Goal: Information Seeking & Learning: Find specific fact

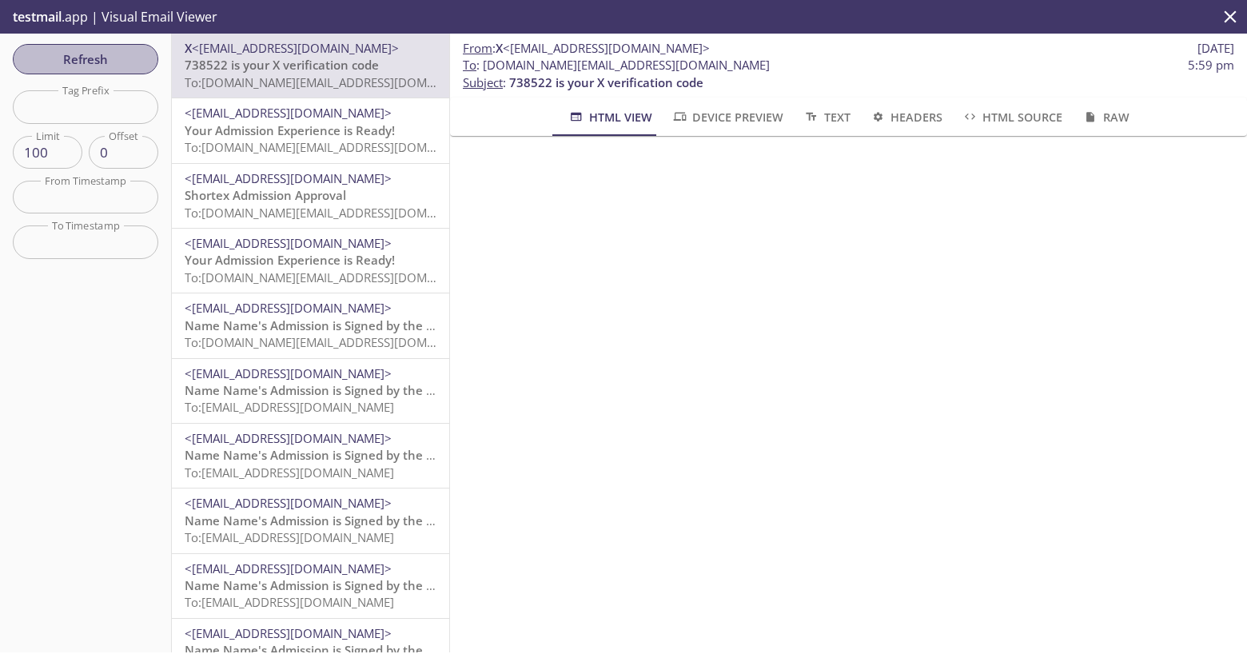
click at [113, 62] on span "Refresh" at bounding box center [86, 59] width 120 height 21
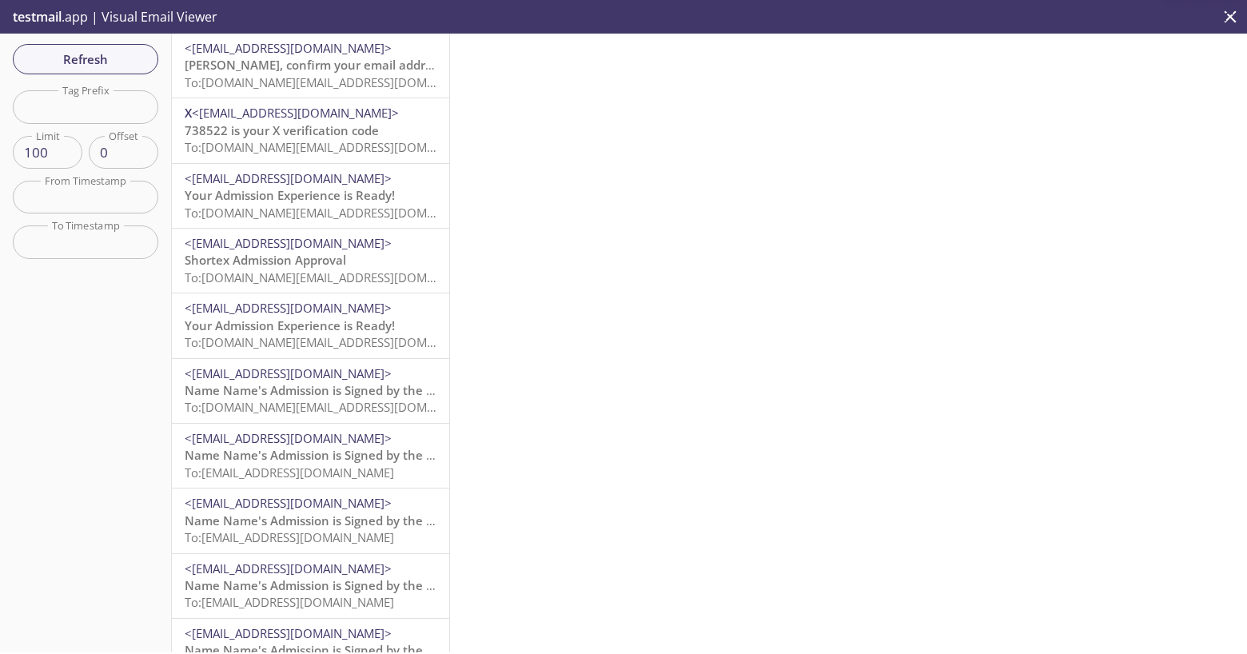
click at [355, 59] on span "[PERSON_NAME], confirm your email address to access all of X’s features" at bounding box center [393, 65] width 416 height 16
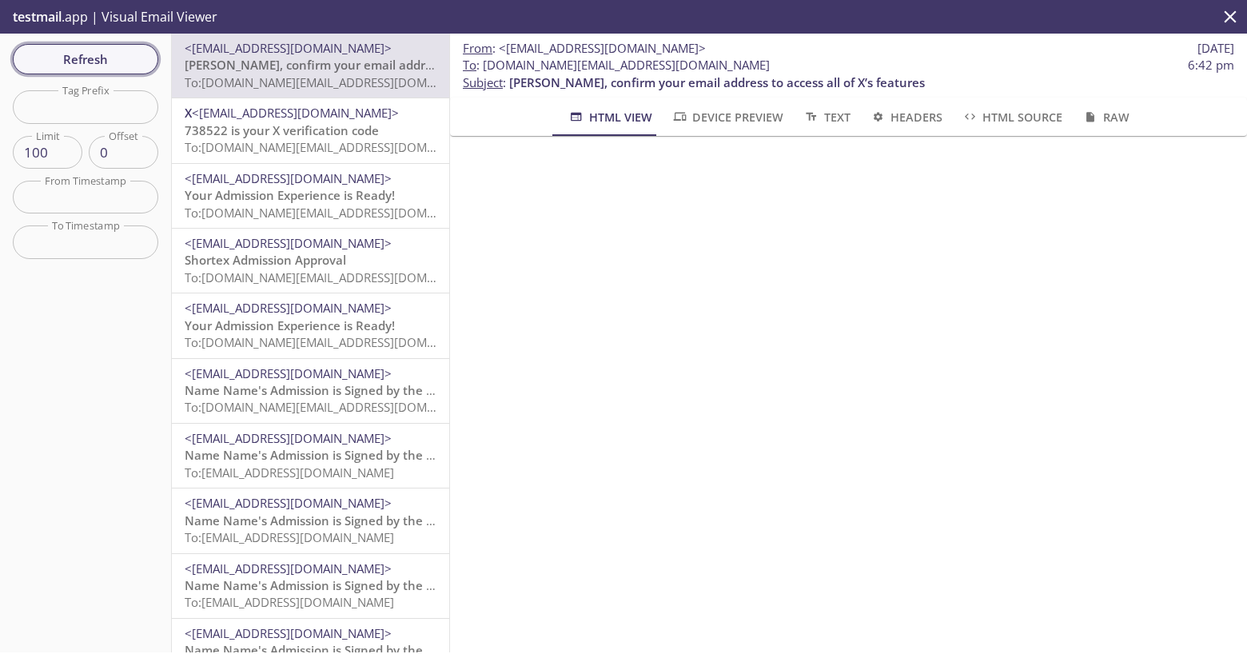
click at [102, 57] on span "Refresh" at bounding box center [86, 59] width 120 height 21
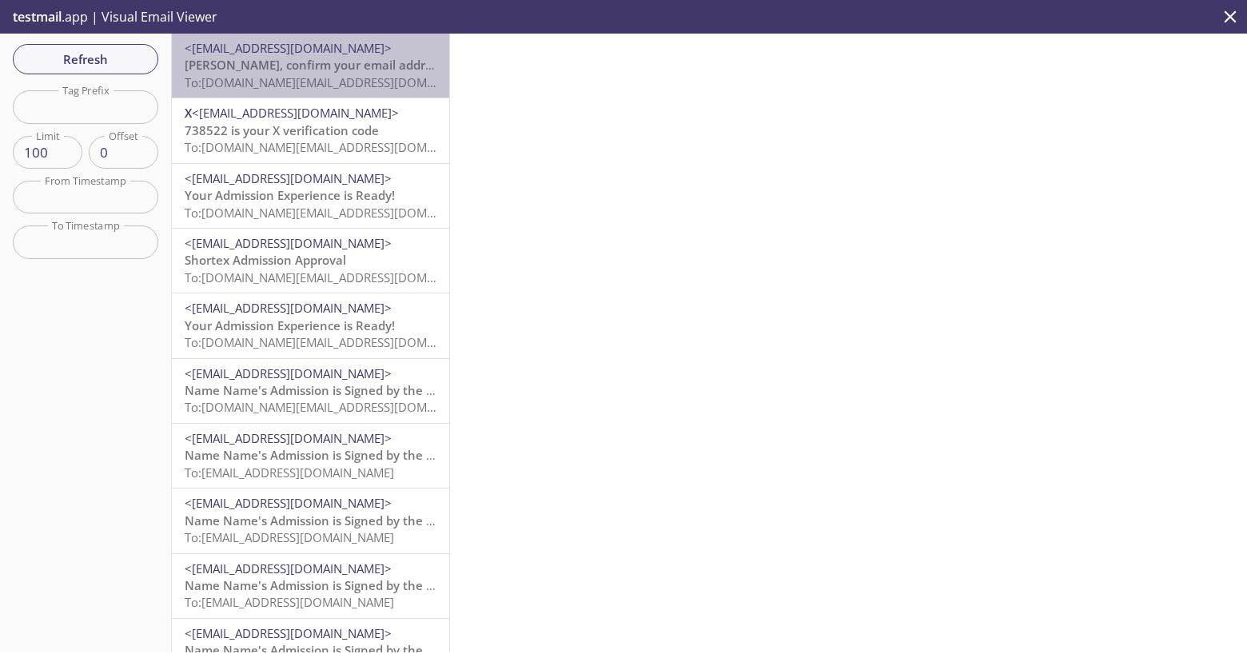
click at [362, 62] on span "[PERSON_NAME], confirm your email address to access all of X’s features" at bounding box center [393, 65] width 416 height 16
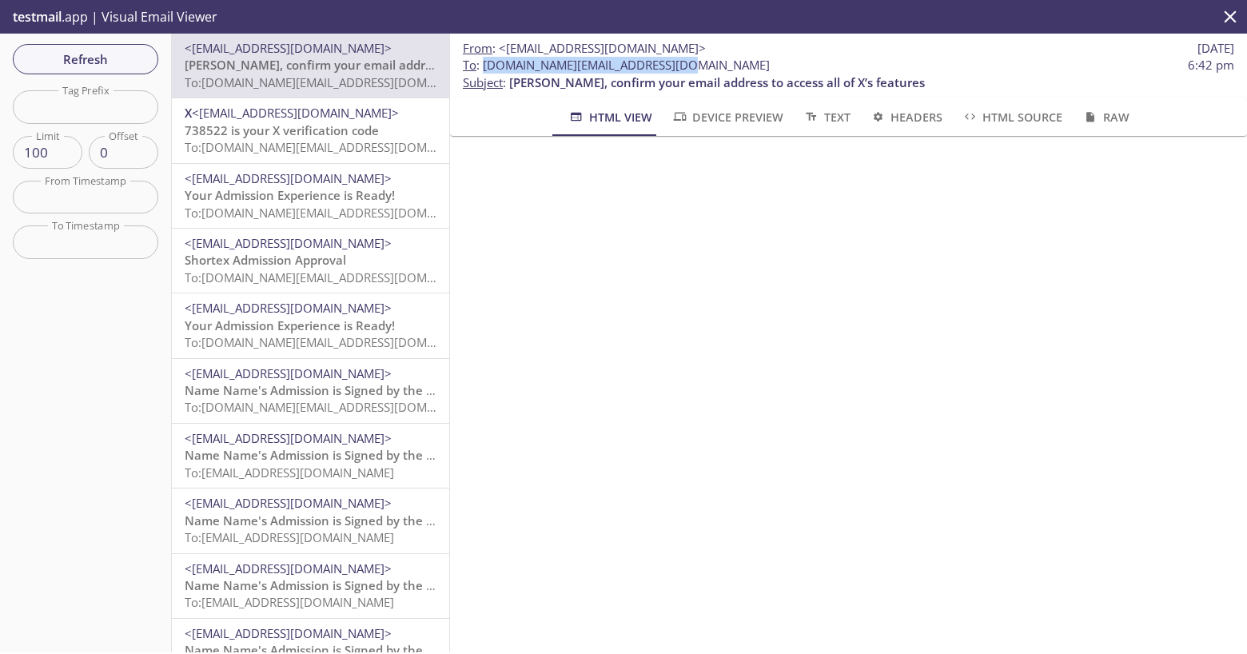
drag, startPoint x: 675, startPoint y: 65, endPoint x: 485, endPoint y: 64, distance: 190.3
click at [485, 64] on span "To : [DOMAIN_NAME][EMAIL_ADDRESS][DOMAIN_NAME] 6:42 pm" at bounding box center [849, 65] width 772 height 17
copy span "[DOMAIN_NAME][EMAIL_ADDRESS][DOMAIN_NAME]"
click at [61, 57] on span "Refresh" at bounding box center [86, 59] width 120 height 21
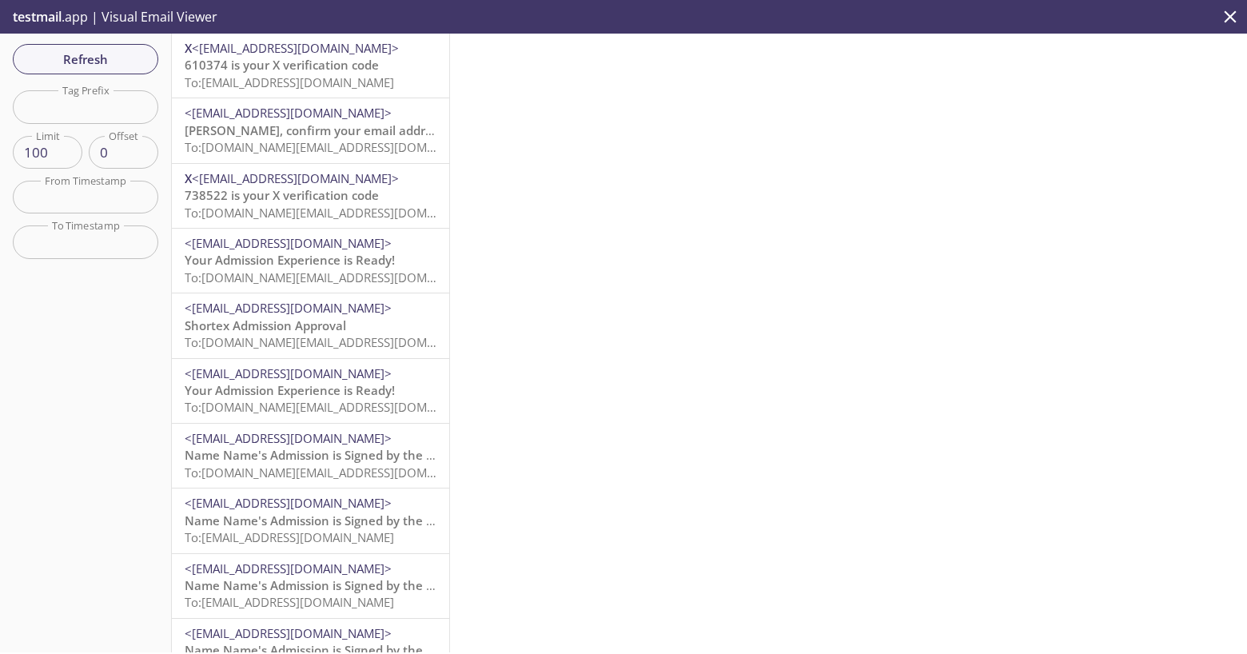
click at [294, 62] on span "610374 is your X verification code" at bounding box center [282, 65] width 194 height 16
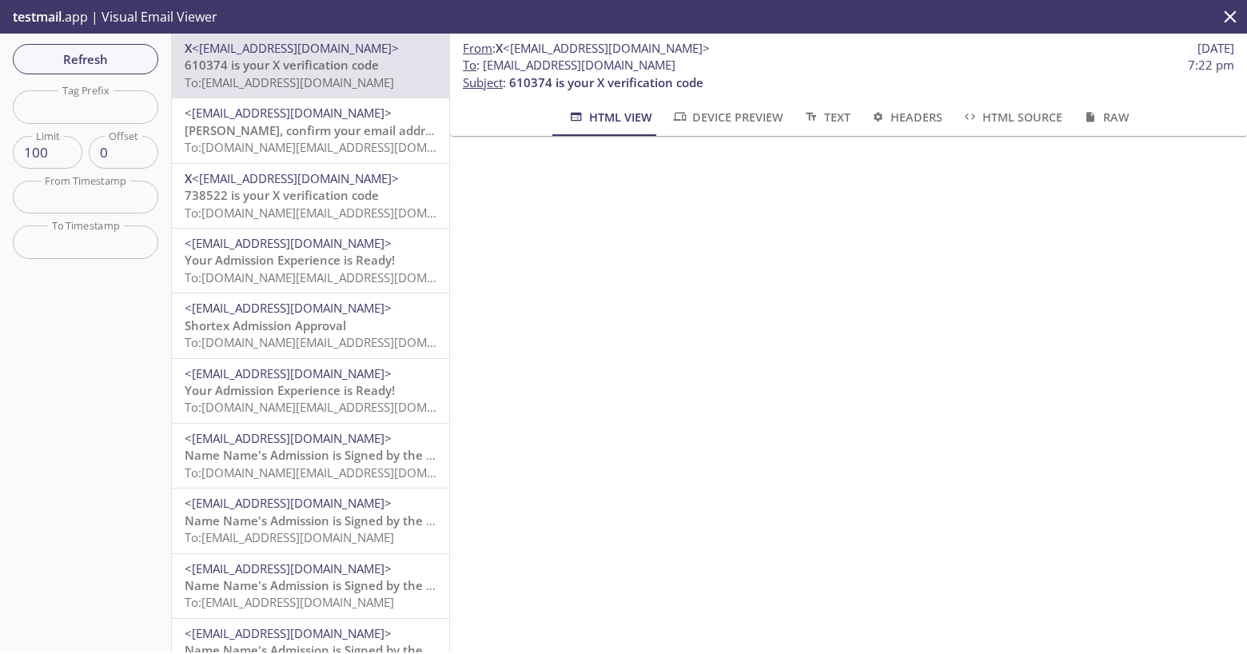
drag, startPoint x: 669, startPoint y: 69, endPoint x: 529, endPoint y: 70, distance: 139.9
click at [529, 70] on span "To : [EMAIL_ADDRESS][DOMAIN_NAME]" at bounding box center [569, 65] width 213 height 17
click at [671, 72] on span "To : [EMAIL_ADDRESS][DOMAIN_NAME]" at bounding box center [569, 65] width 213 height 17
drag, startPoint x: 657, startPoint y: 64, endPoint x: 484, endPoint y: 65, distance: 173.5
click at [484, 65] on span "To : [EMAIL_ADDRESS][DOMAIN_NAME] 7:22 pm" at bounding box center [849, 65] width 772 height 17
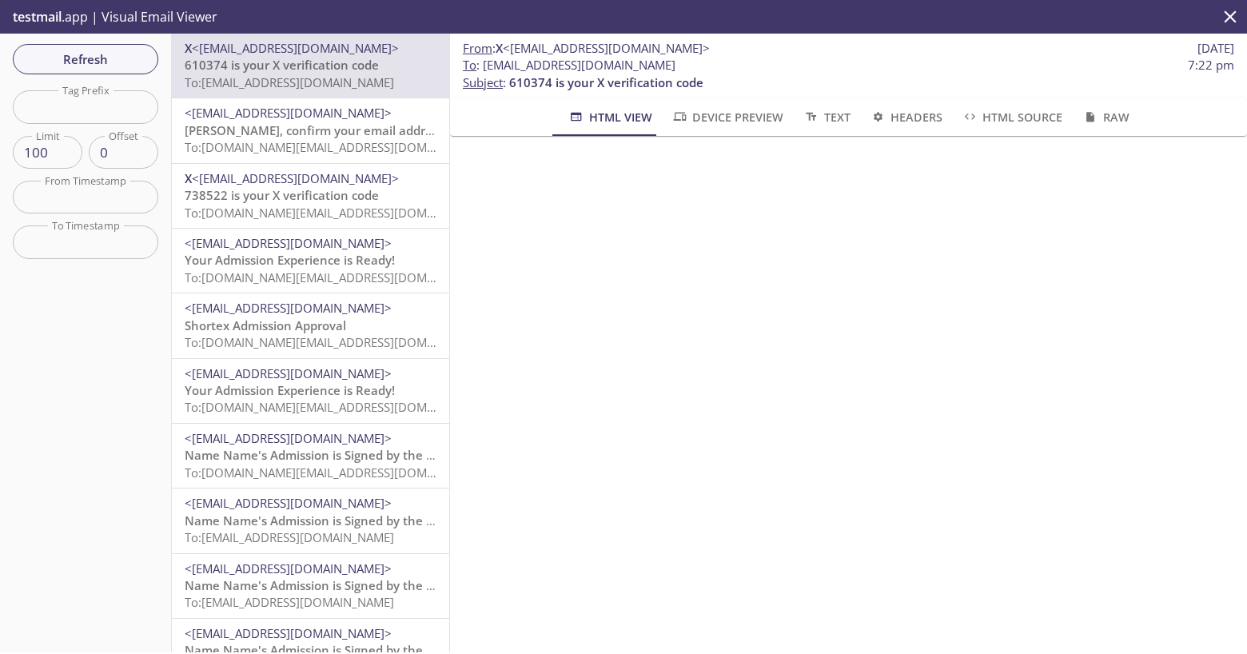
copy span "[EMAIL_ADDRESS][DOMAIN_NAME]"
click at [100, 42] on div "Refresh Filters Tag Prefix Tag Prefix Limit 100 Limit Offset 0 Offset From Time…" at bounding box center [86, 343] width 172 height 619
click at [94, 54] on span "Refresh" at bounding box center [86, 59] width 120 height 21
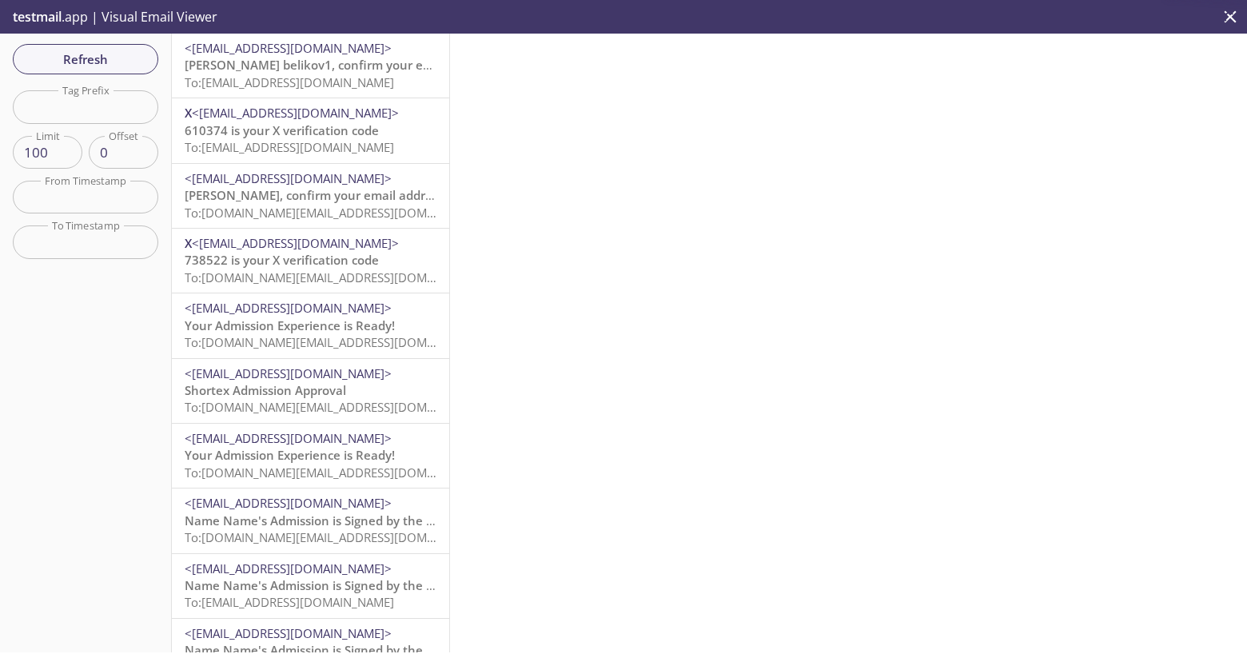
click at [281, 63] on span "[PERSON_NAME] belikov1, confirm your email address to access all of X’s features" at bounding box center [419, 65] width 468 height 16
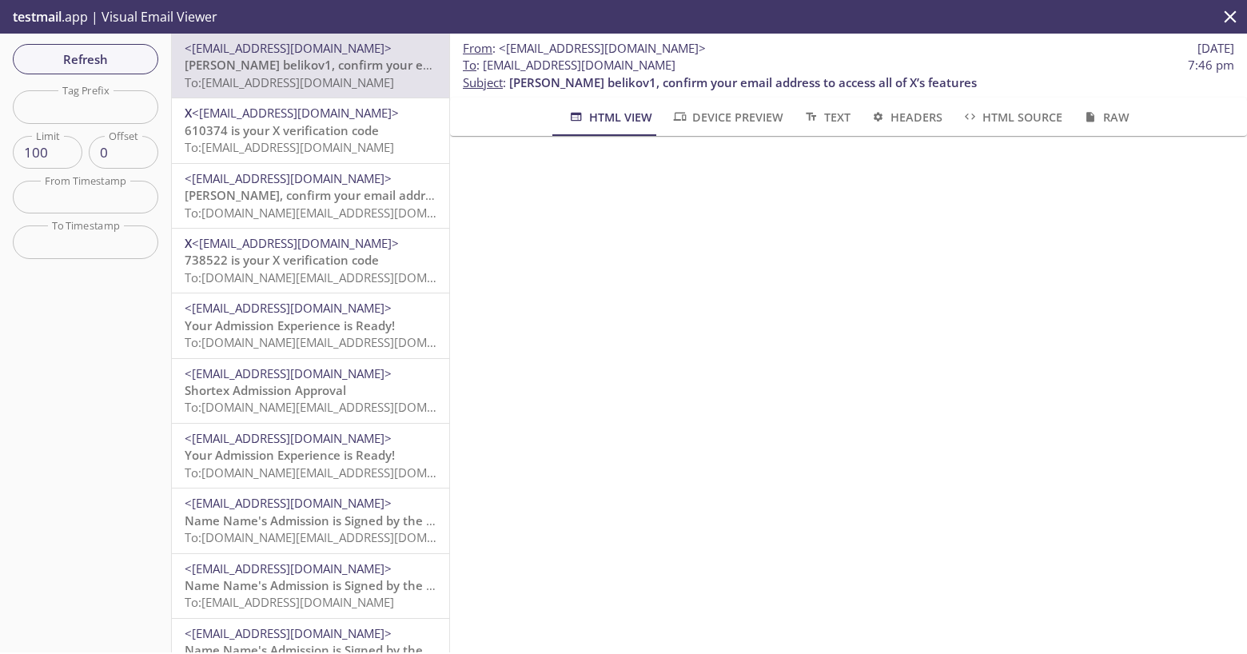
click at [316, 209] on span "To: [DOMAIN_NAME][EMAIL_ADDRESS][DOMAIN_NAME]" at bounding box center [337, 213] width 304 height 16
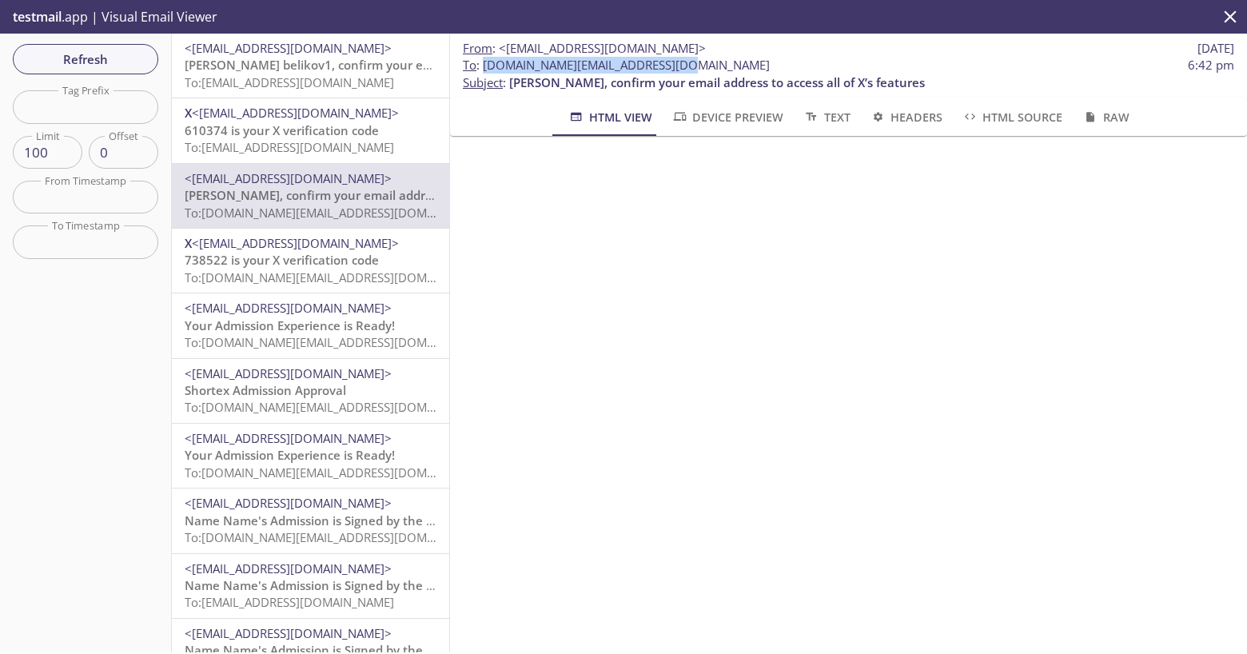
drag, startPoint x: 677, startPoint y: 61, endPoint x: 485, endPoint y: 70, distance: 192.9
click at [485, 70] on span "To : [DOMAIN_NAME][EMAIL_ADDRESS][DOMAIN_NAME] 6:42 pm" at bounding box center [849, 65] width 772 height 17
copy span "[DOMAIN_NAME][EMAIL_ADDRESS][DOMAIN_NAME]"
click at [274, 254] on span "738522 is your X verification code" at bounding box center [282, 260] width 194 height 16
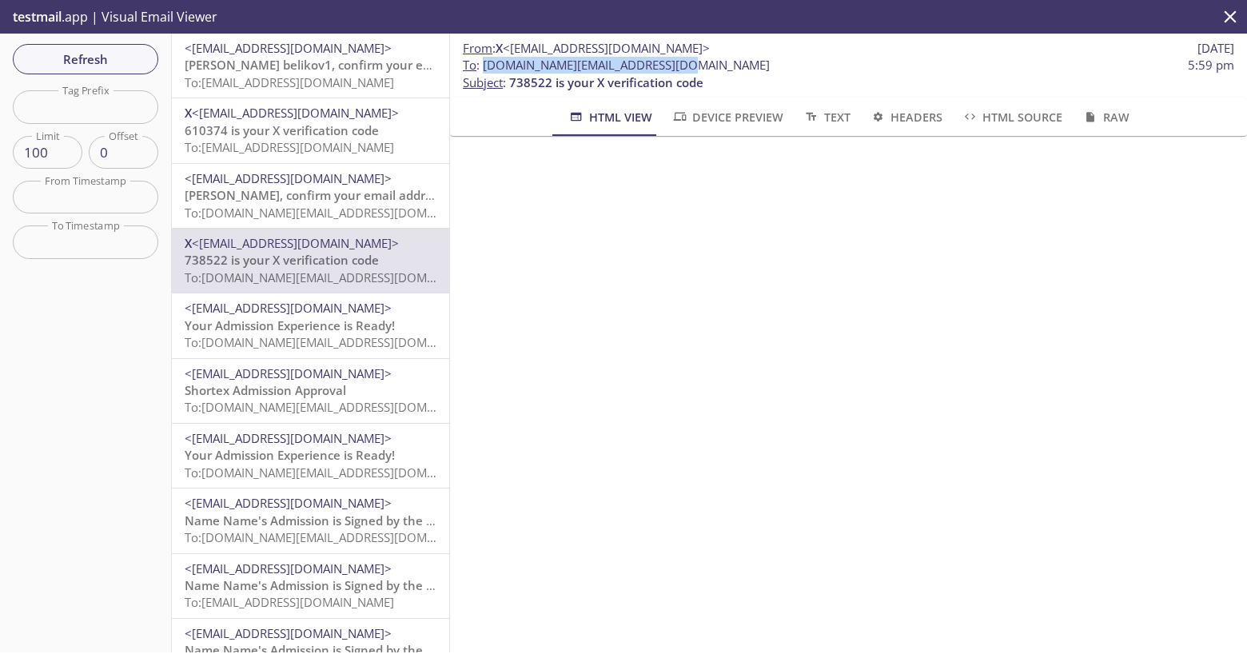
click at [636, 66] on span "To : [DOMAIN_NAME][EMAIL_ADDRESS][DOMAIN_NAME]" at bounding box center [616, 65] width 307 height 17
drag, startPoint x: 668, startPoint y: 66, endPoint x: 484, endPoint y: 66, distance: 184.7
click at [484, 66] on span "To : [DOMAIN_NAME][EMAIL_ADDRESS][DOMAIN_NAME] 5:59 pm" at bounding box center [849, 65] width 772 height 17
copy span "[DOMAIN_NAME][EMAIL_ADDRESS][DOMAIN_NAME]"
